Goal: Task Accomplishment & Management: Use online tool/utility

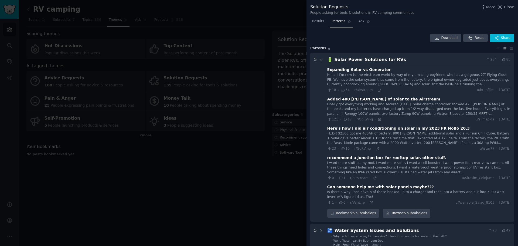
scroll to position [45, 0]
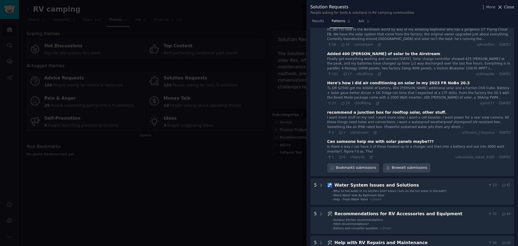
click at [505, 6] on span "Close" at bounding box center [509, 7] width 10 height 6
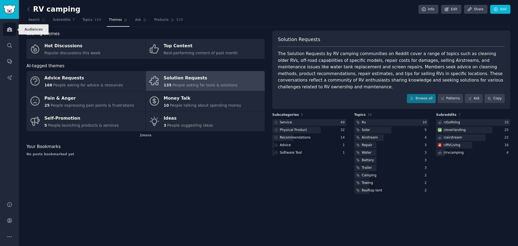
click at [8, 29] on icon "Sidebar" at bounding box center [10, 29] width 6 height 6
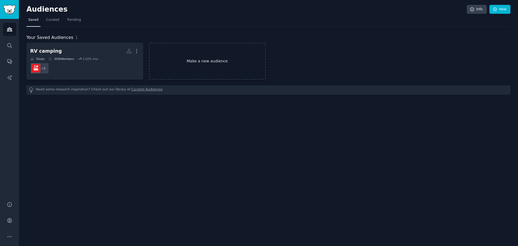
click at [201, 61] on link "Make a new audience" at bounding box center [207, 61] width 117 height 37
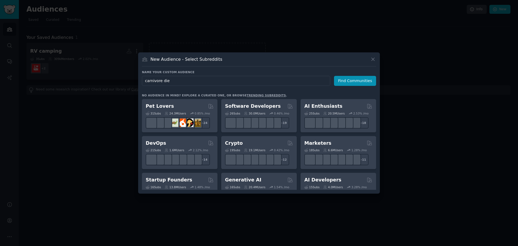
type input "carnivore diet"
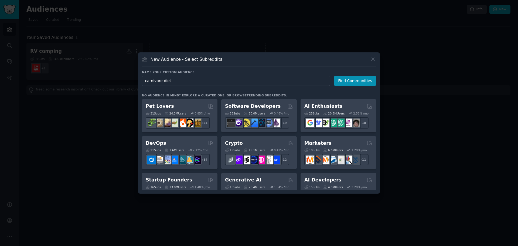
click button "Find Communities" at bounding box center [355, 81] width 42 height 10
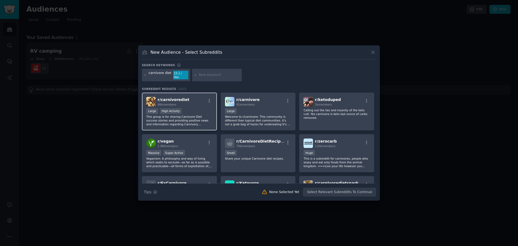
click at [185, 115] on p "This group is for sharing Carnivore Diet success stories and providing positive…" at bounding box center [179, 120] width 66 height 11
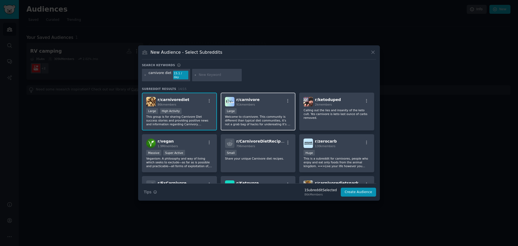
click at [260, 112] on div "Large" at bounding box center [258, 111] width 66 height 7
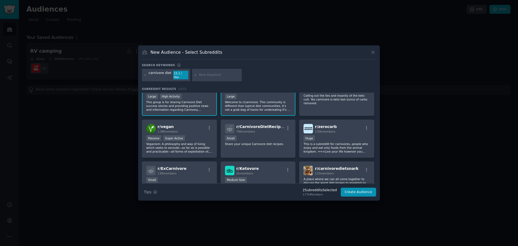
scroll to position [15, 0]
click at [259, 139] on div "Small" at bounding box center [258, 138] width 66 height 7
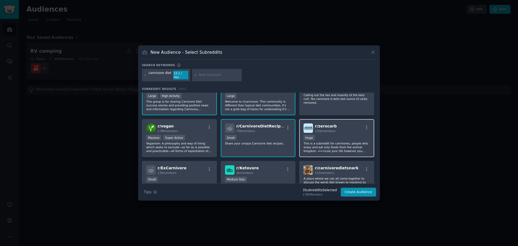
click at [341, 136] on div "Huge" at bounding box center [337, 138] width 66 height 7
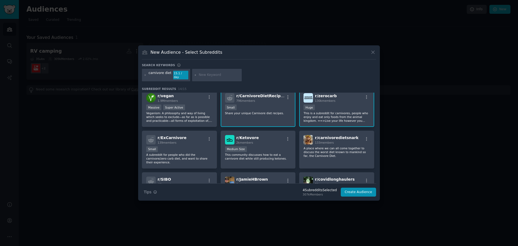
scroll to position [46, 0]
click at [258, 143] on div "r/ Ketovore 2k members Medium Size This community discusses how to eat a carniv…" at bounding box center [258, 149] width 75 height 38
click at [357, 189] on button "Create Audience" at bounding box center [359, 192] width 36 height 9
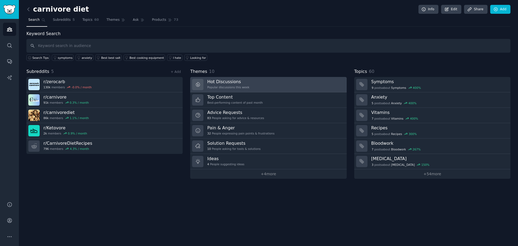
click at [226, 86] on div "Popular discussions this week" at bounding box center [228, 87] width 42 height 4
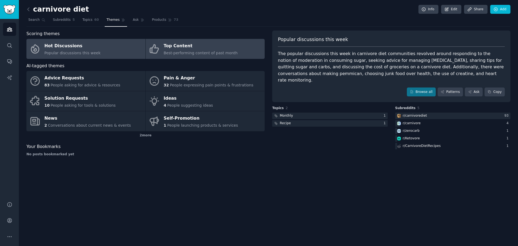
click at [187, 46] on div "Top Content" at bounding box center [201, 46] width 74 height 9
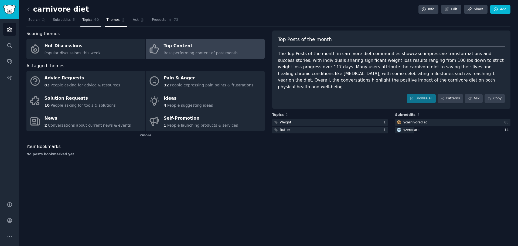
click at [86, 21] on span "Topics" at bounding box center [87, 20] width 10 height 5
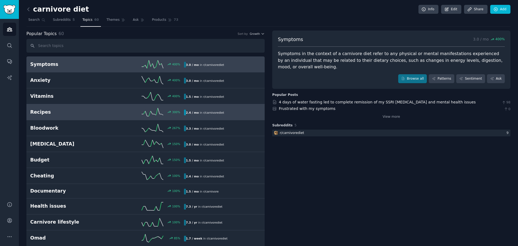
click at [86, 112] on h2 "Recipes" at bounding box center [68, 112] width 77 height 7
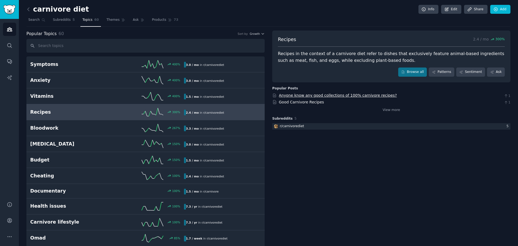
click at [354, 94] on link "Anyone know any good collections of 100% carnivore recipes?" at bounding box center [338, 95] width 118 height 4
